Goal: Transaction & Acquisition: Download file/media

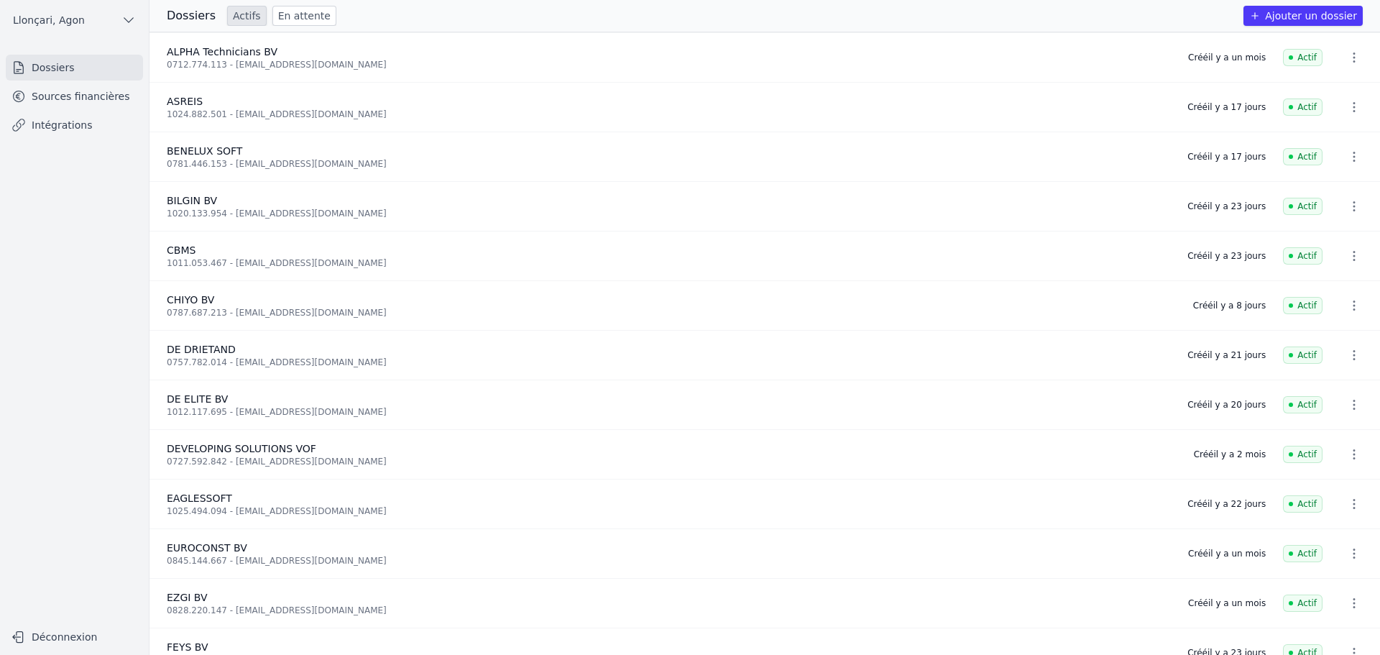
click at [77, 98] on link "Sources financières" at bounding box center [74, 96] width 137 height 26
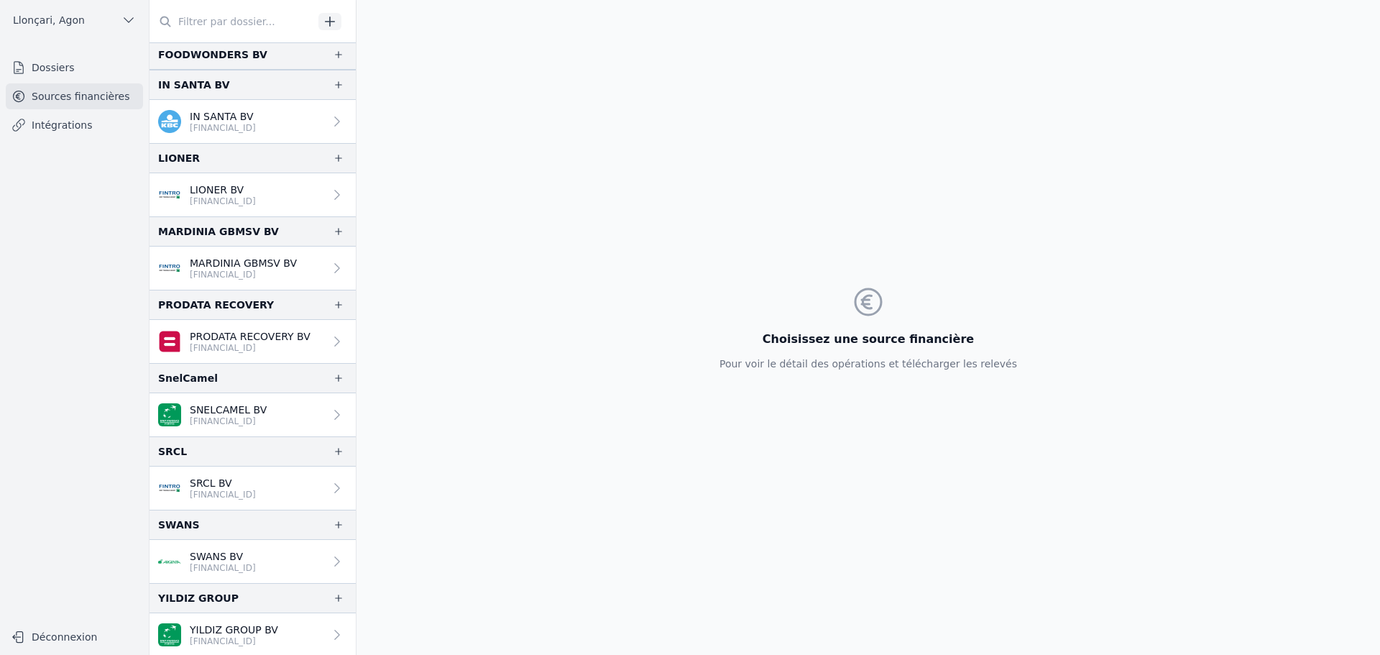
scroll to position [1004, 0]
click at [243, 636] on p "[FINANCIAL_ID]" at bounding box center [234, 640] width 88 height 12
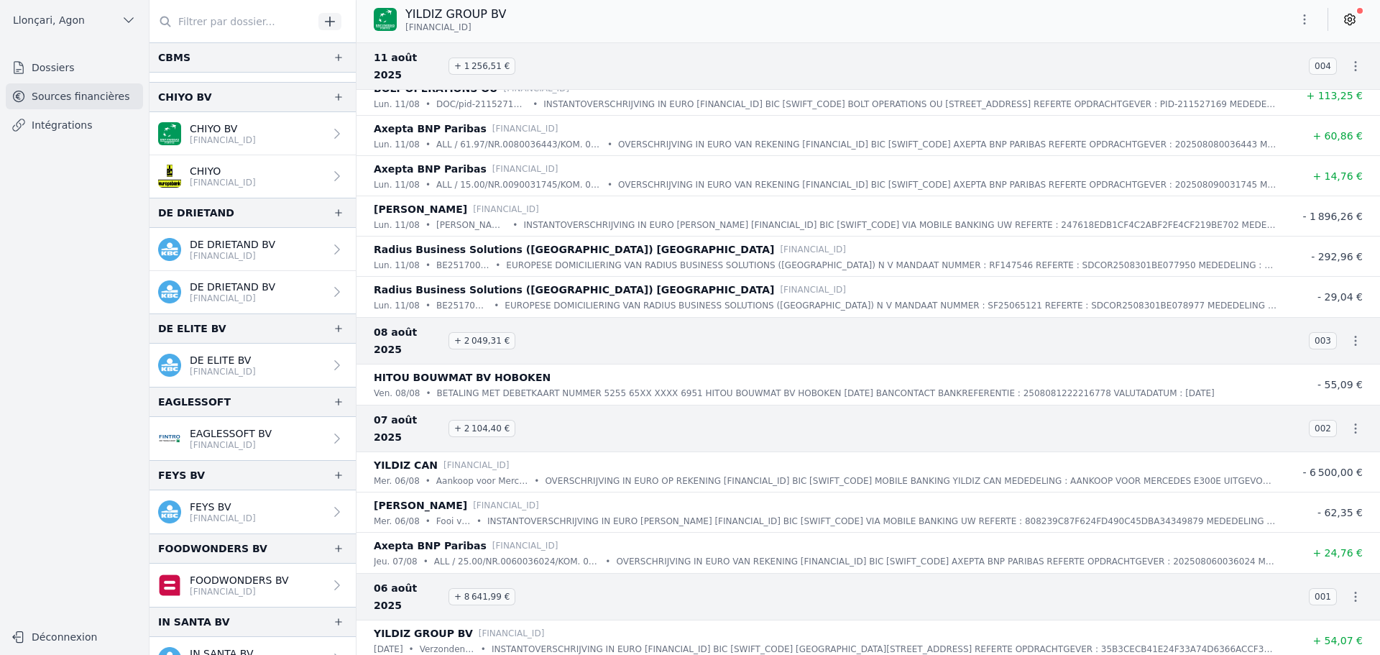
scroll to position [429, 0]
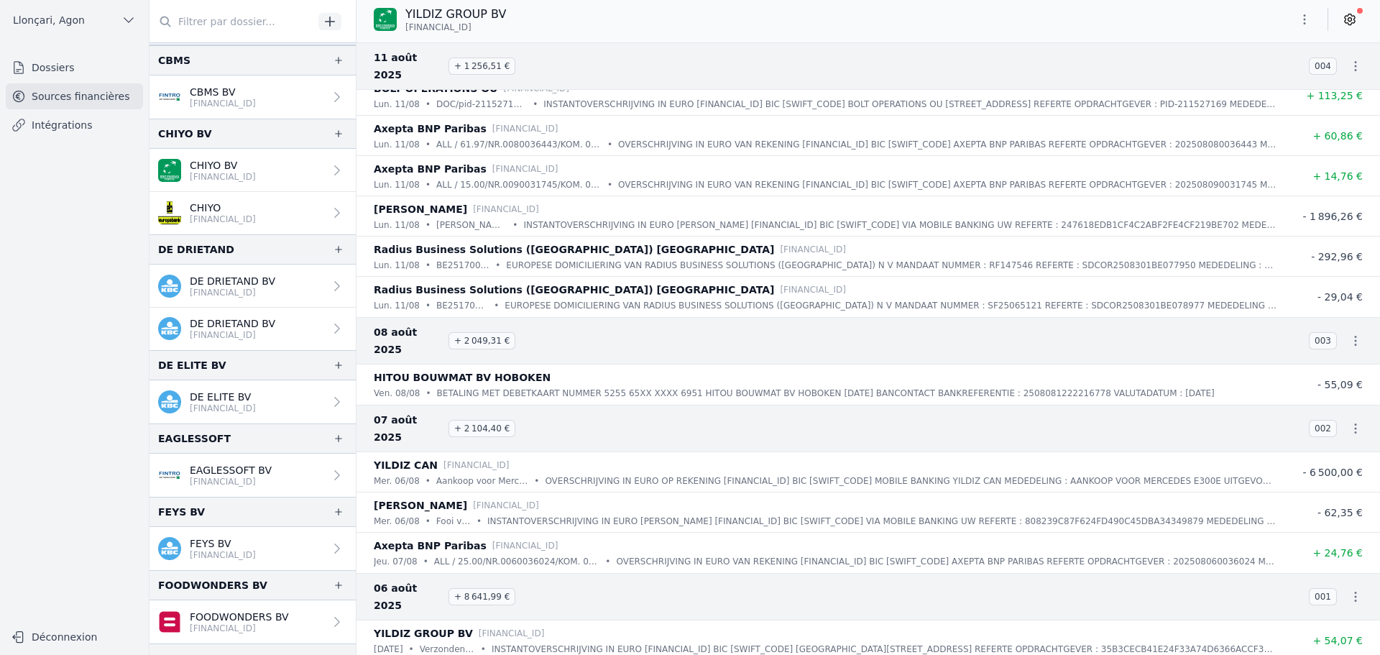
click at [213, 406] on p "[FINANCIAL_ID]" at bounding box center [223, 409] width 66 height 12
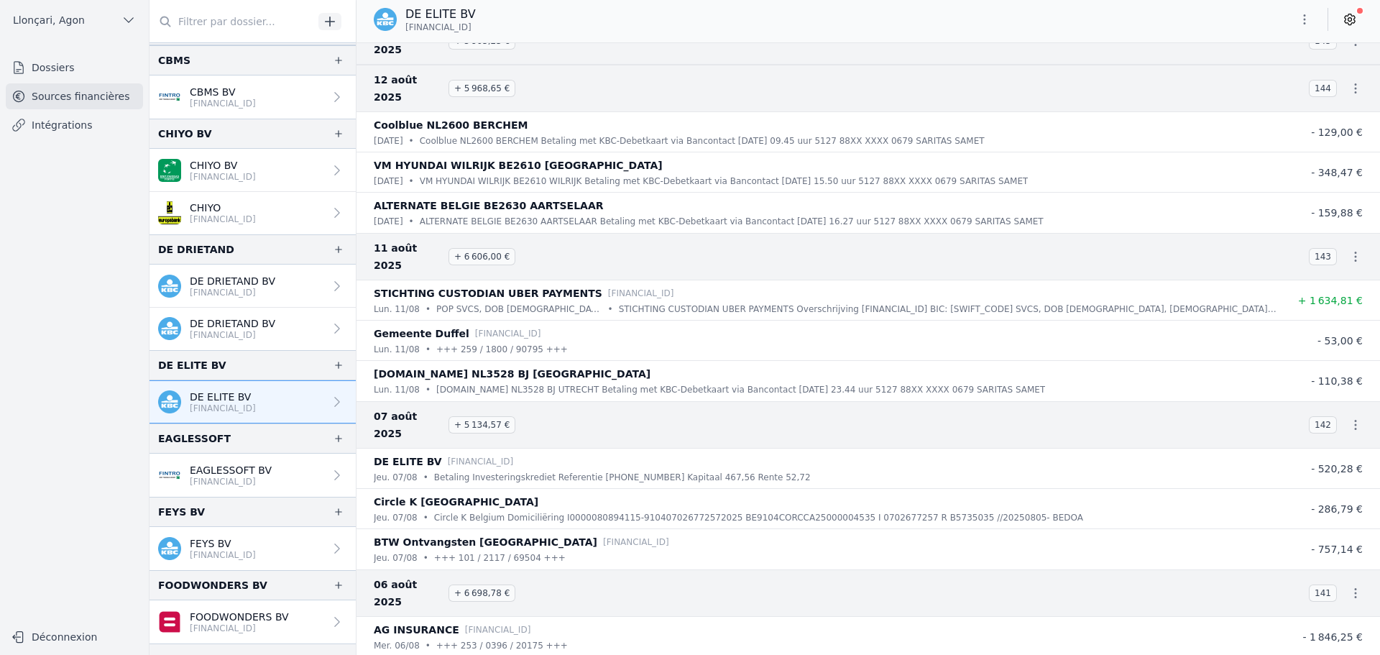
scroll to position [3164, 0]
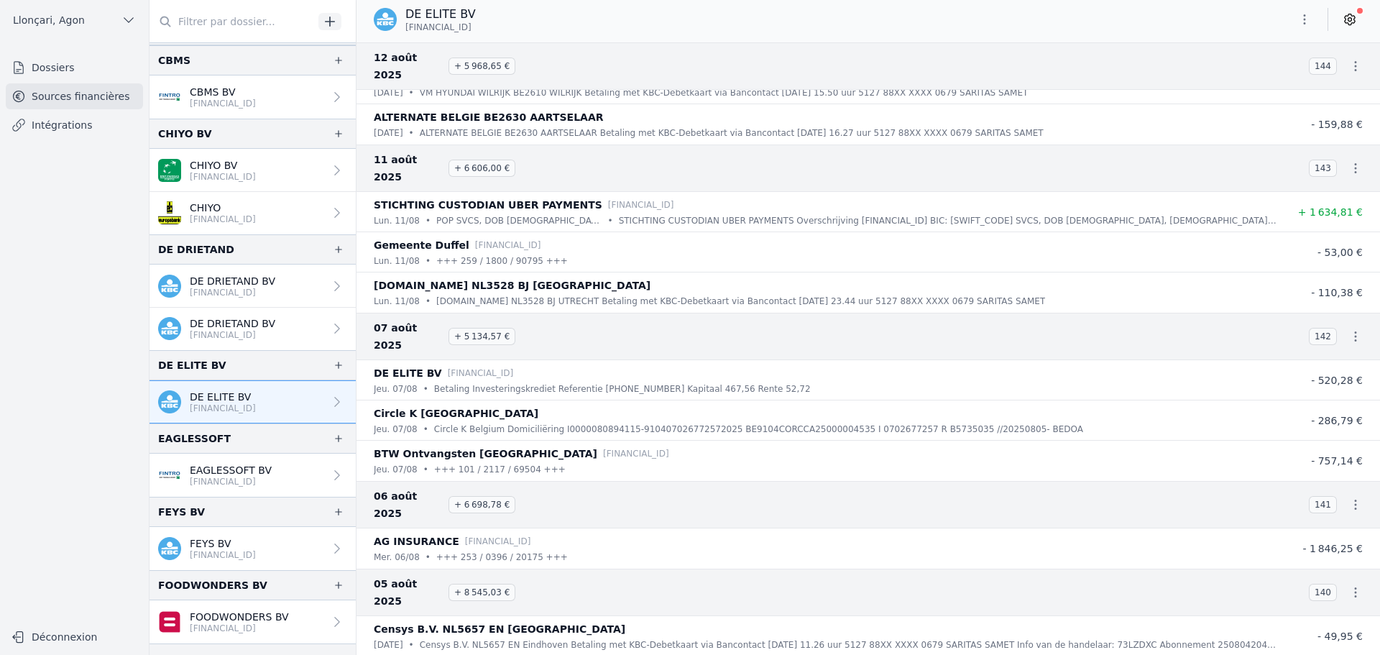
click at [1306, 22] on icon "button" at bounding box center [1305, 19] width 14 height 14
click at [1252, 80] on button "Exporter" at bounding box center [1271, 76] width 104 height 27
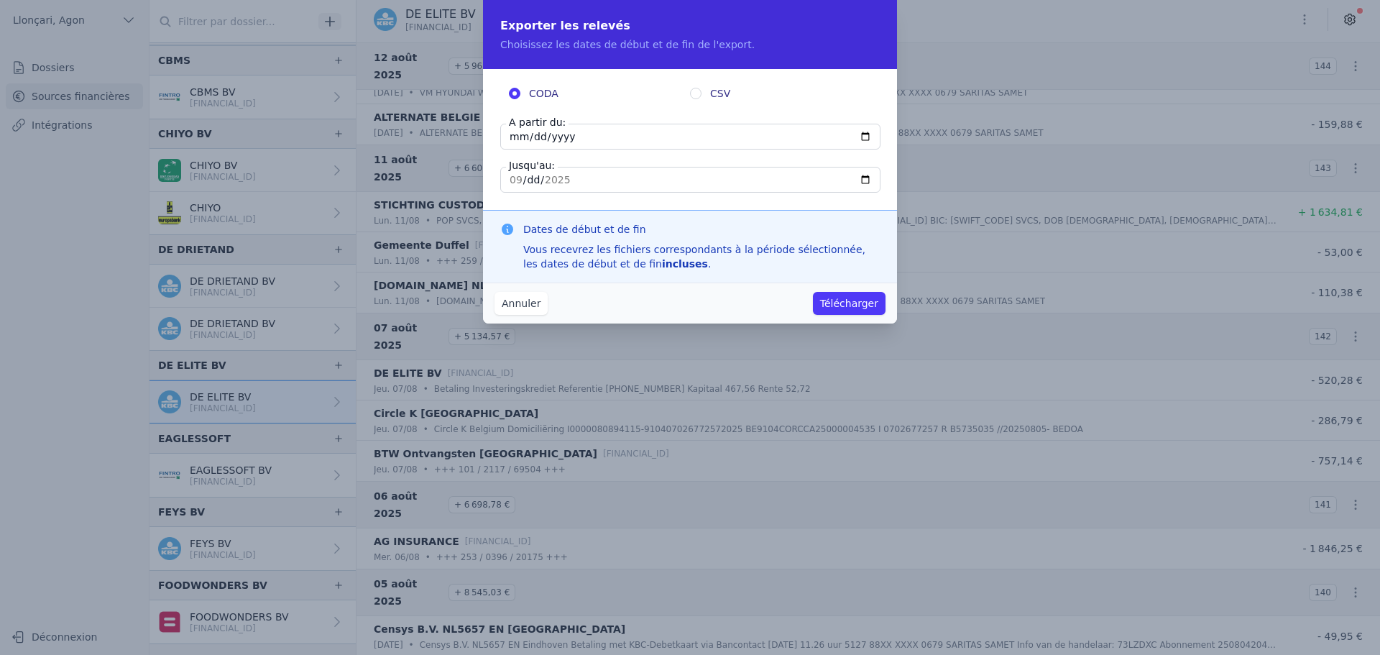
click at [510, 137] on input "[DATE]" at bounding box center [690, 137] width 380 height 26
type input "[DATE]"
click at [510, 178] on input "[DATE]" at bounding box center [690, 180] width 380 height 26
type input "[DATE]"
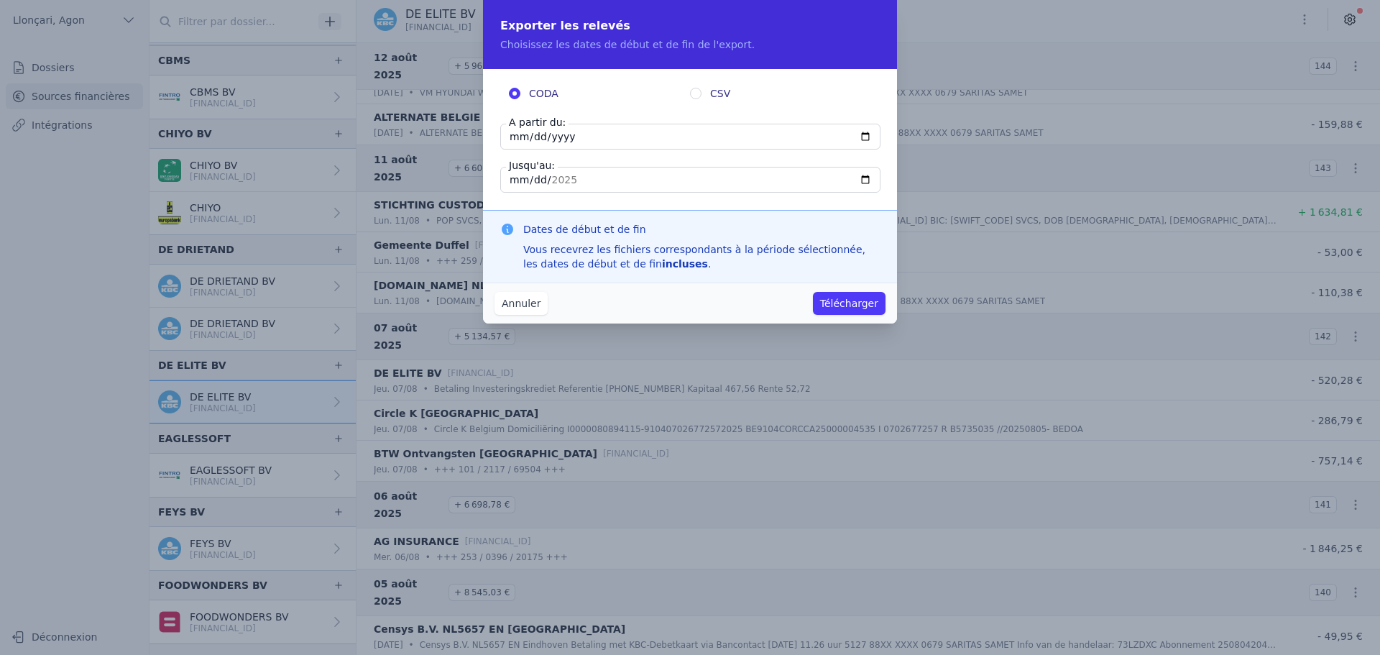
type input "[DATE]"
click at [844, 305] on button "Télécharger" at bounding box center [849, 303] width 73 height 23
